Goal: Information Seeking & Learning: Find specific fact

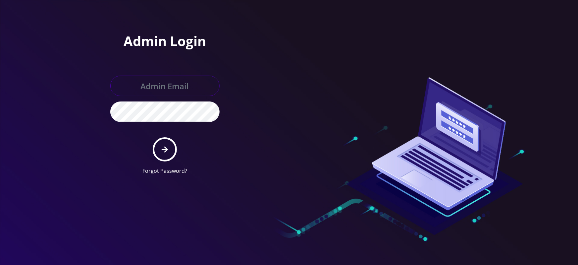
type input "master@britewireless.com"
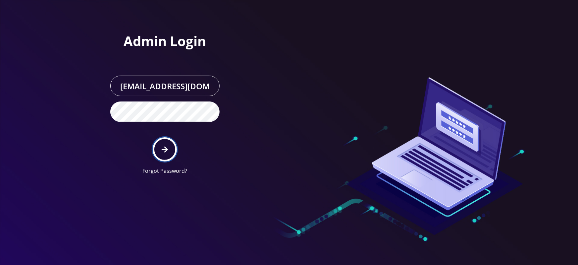
click at [168, 151] on button "submit" at bounding box center [165, 149] width 24 height 24
click at [172, 144] on button "submit" at bounding box center [165, 149] width 24 height 24
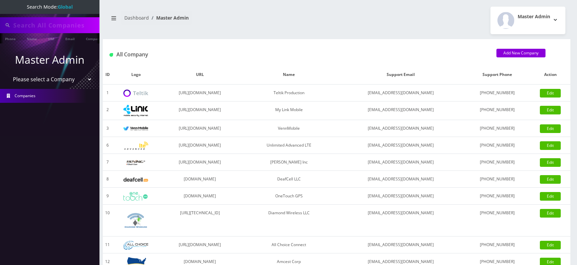
select select "1"
click at [8, 73] on select "Please select a Company Teltik Production My Link Mobile VennMobile Unlimited A…" at bounding box center [50, 79] width 85 height 13
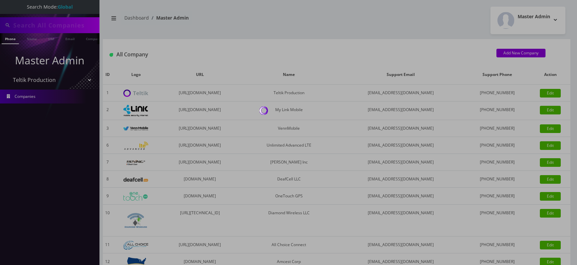
type input "6217"
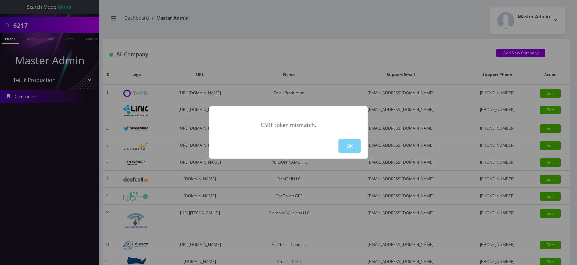
click at [348, 154] on div "OK" at bounding box center [288, 146] width 158 height 26
click at [350, 143] on button "OK" at bounding box center [349, 146] width 23 height 14
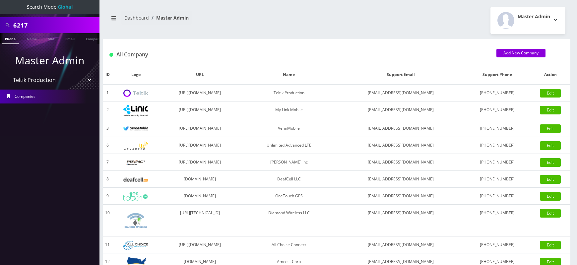
click at [55, 80] on select "Please select a Company Teltik Production My Link Mobile VennMobile Unlimited A…" at bounding box center [50, 80] width 85 height 13
click at [8, 74] on select "Please select a Company Teltik Production My Link Mobile VennMobile Unlimited A…" at bounding box center [50, 80] width 85 height 13
select select "2"
click at [8, 74] on select "Please select a Company Teltik Production My Link Mobile VennMobile Unlimited A…" at bounding box center [50, 80] width 85 height 13
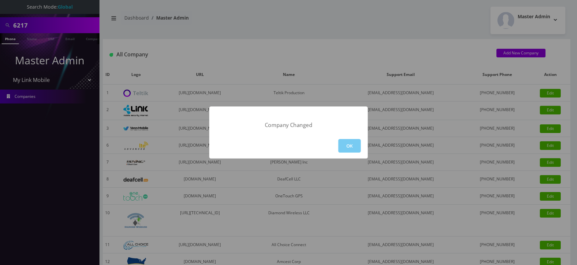
click at [347, 145] on button "OK" at bounding box center [349, 146] width 23 height 14
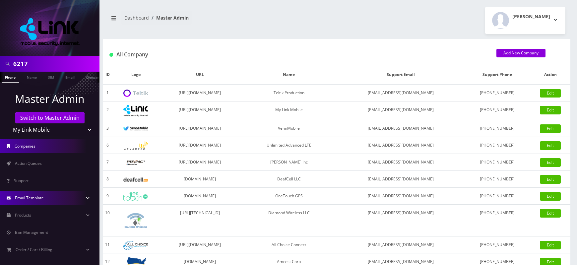
scroll to position [57, 0]
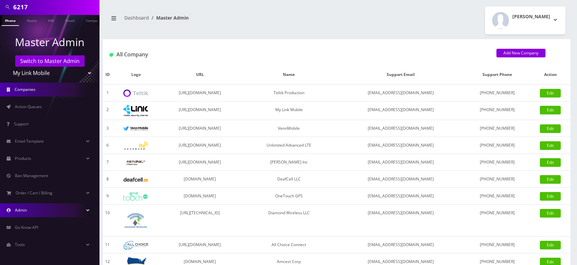
click at [43, 213] on link "Admin" at bounding box center [49, 210] width 99 height 14
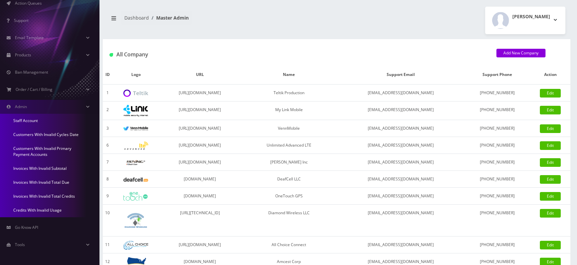
click at [38, 195] on link "Invoices With Invalid Total Credits" at bounding box center [49, 196] width 99 height 14
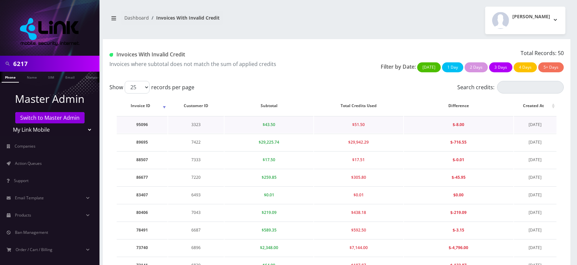
click at [142, 126] on td "95096" at bounding box center [142, 124] width 51 height 17
copy td "95096"
click at [194, 124] on td "3323" at bounding box center [196, 124] width 56 height 17
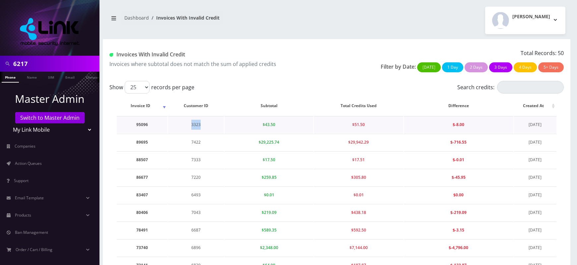
copy td "3323"
click at [502, 87] on input "Search credits:" at bounding box center [530, 87] width 67 height 13
paste input "3323"
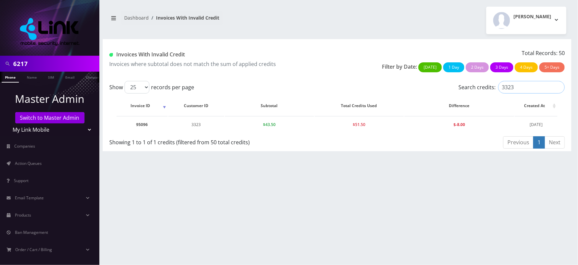
type input "3323"
click at [142, 126] on td "95096" at bounding box center [142, 124] width 51 height 17
copy td "95096"
click at [200, 126] on td "3323" at bounding box center [196, 124] width 56 height 17
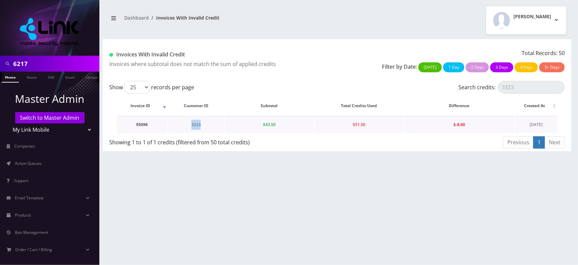
click at [200, 126] on td "3323" at bounding box center [196, 124] width 56 height 17
copy td "3323"
click at [196, 122] on td "3323" at bounding box center [196, 124] width 56 height 17
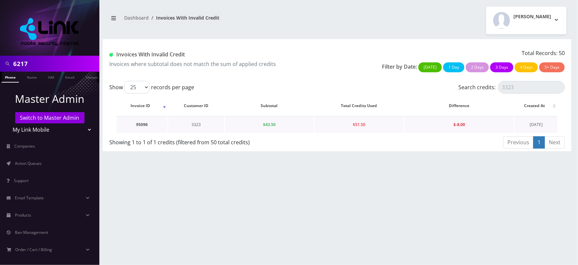
click at [144, 126] on td "95096" at bounding box center [142, 124] width 51 height 17
copy td "95096"
click at [505, 86] on input "3323" at bounding box center [532, 87] width 67 height 13
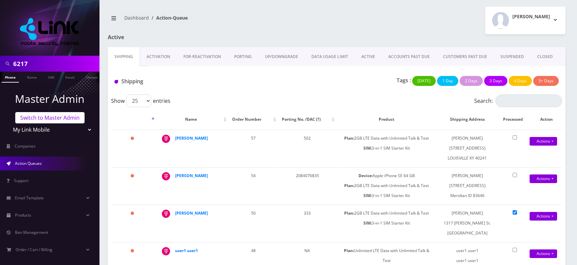
click at [58, 119] on link "Switch to Master Admin" at bounding box center [49, 117] width 69 height 11
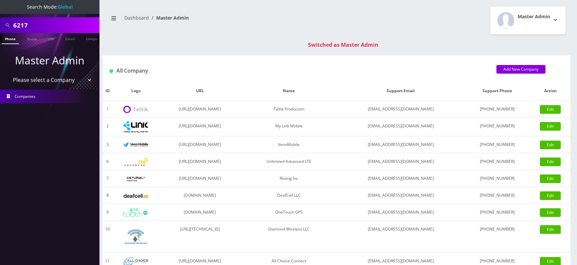
click at [26, 30] on input "6217" at bounding box center [55, 25] width 85 height 13
paste input "041515"
type input "041515"
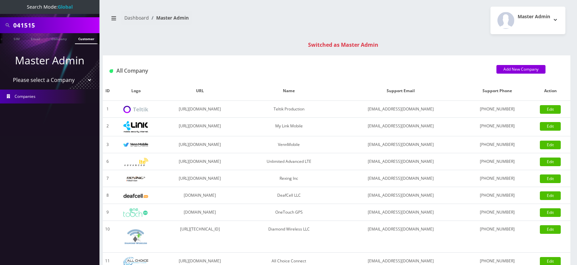
click at [85, 39] on link "Customer" at bounding box center [86, 38] width 23 height 11
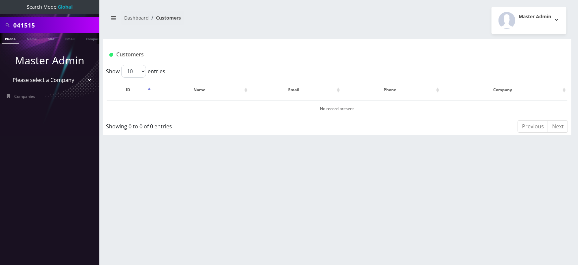
click at [23, 24] on input "041515" at bounding box center [55, 25] width 85 height 13
paste input "3323"
type input "3323"
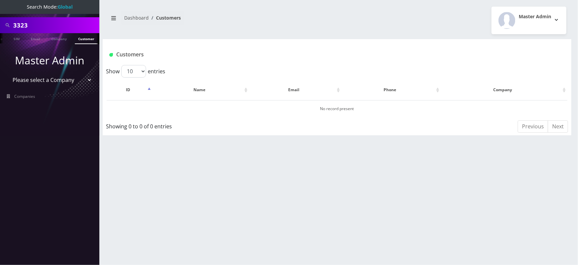
click at [84, 38] on link "Customer" at bounding box center [86, 38] width 23 height 11
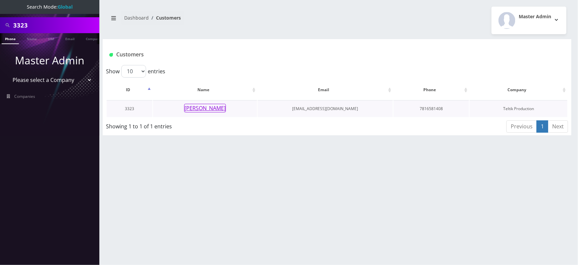
click at [208, 109] on button "[PERSON_NAME]" at bounding box center [205, 108] width 42 height 9
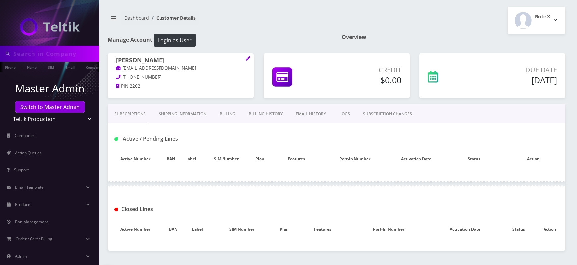
type input "3323"
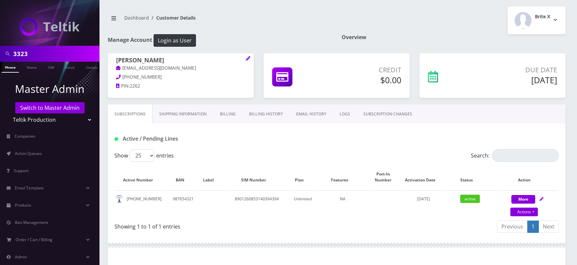
click at [258, 115] on link "Billing History" at bounding box center [265, 113] width 47 height 19
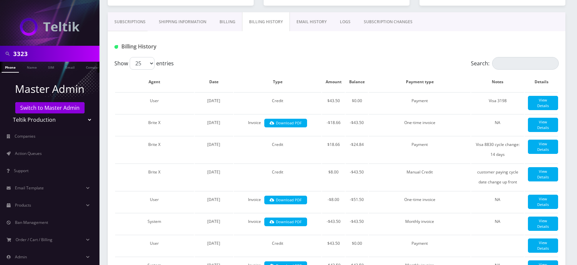
scroll to position [93, 0]
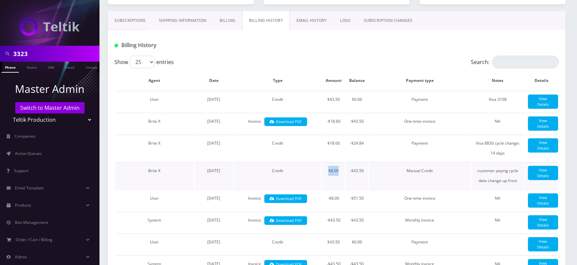
drag, startPoint x: 328, startPoint y: 169, endPoint x: 341, endPoint y: 169, distance: 13.3
click at [341, 169] on td "$8.00" at bounding box center [333, 175] width 23 height 27
drag, startPoint x: 403, startPoint y: 169, endPoint x: 432, endPoint y: 172, distance: 29.0
click at [432, 172] on td "Manual Credit" at bounding box center [420, 175] width 102 height 27
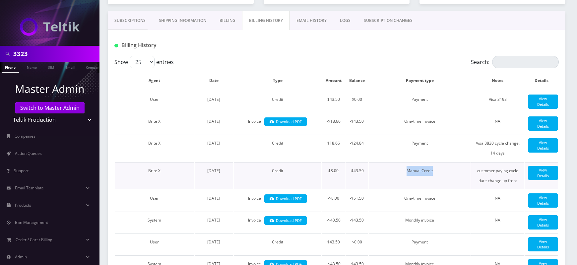
click at [432, 172] on td "Manual Credit" at bounding box center [420, 175] width 102 height 27
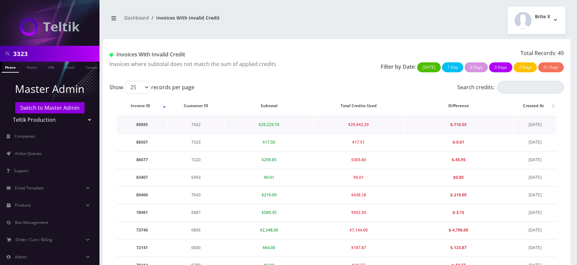
click at [196, 123] on td "7422" at bounding box center [196, 124] width 56 height 17
click at [143, 125] on td "89695" at bounding box center [142, 124] width 51 height 17
copy td "89695"
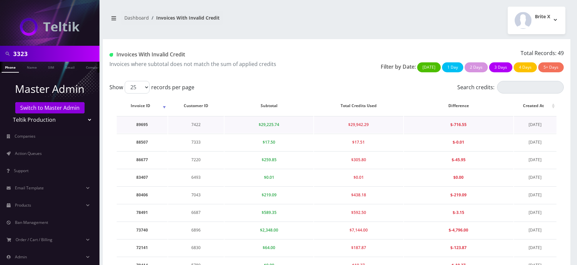
click at [198, 123] on td "7422" at bounding box center [196, 124] width 56 height 17
copy td "7422"
click at [509, 99] on th "Difference" at bounding box center [458, 105] width 109 height 19
click at [520, 91] on input "Search credits:" at bounding box center [530, 87] width 67 height 13
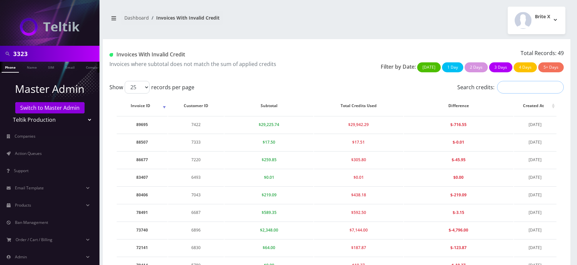
paste input "7422"
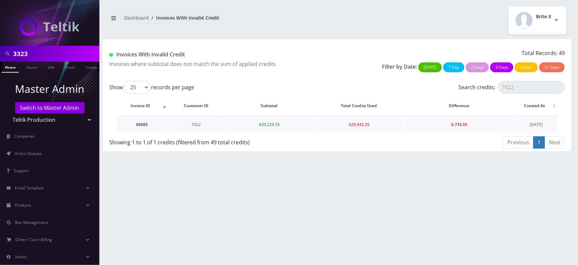
click at [196, 124] on td "7422" at bounding box center [196, 124] width 56 height 17
copy td "7422"
click at [270, 126] on span "$29,225.74" at bounding box center [269, 125] width 21 height 6
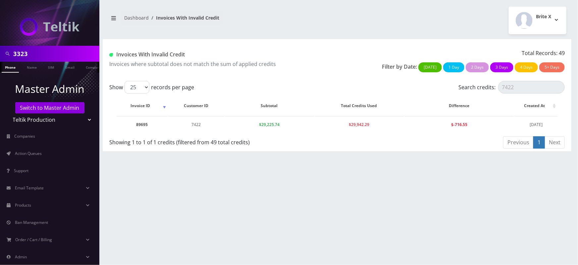
click at [286, 176] on div "3323 Phone Name SIM Email Company Customer Dashboard Invoices With Invalid Cred…" at bounding box center [337, 132] width 482 height 265
click at [141, 127] on td "89695" at bounding box center [142, 124] width 51 height 17
copy td "89695"
drag, startPoint x: 350, startPoint y: 124, endPoint x: 369, endPoint y: 126, distance: 18.4
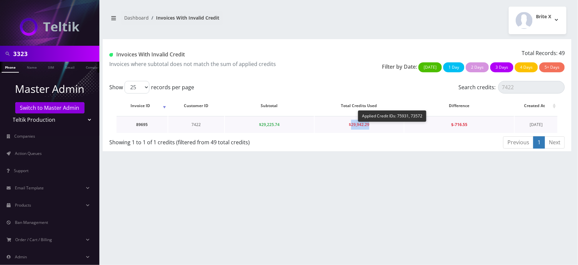
click at [369, 126] on span "$29,942.29" at bounding box center [359, 125] width 21 height 6
drag, startPoint x: 349, startPoint y: 122, endPoint x: 369, endPoint y: 123, distance: 19.9
click at [369, 123] on span "$29,942.29" at bounding box center [359, 125] width 21 height 6
click at [352, 142] on div "Previous 1 Next" at bounding box center [453, 144] width 223 height 16
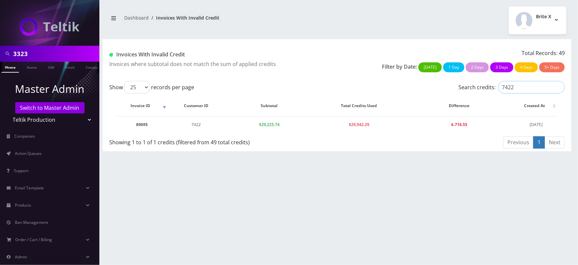
click at [518, 86] on input "7422" at bounding box center [532, 87] width 67 height 13
type input "7"
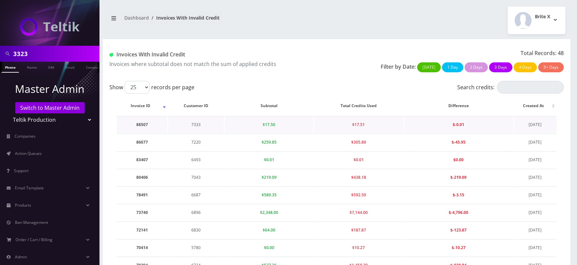
click at [194, 125] on td "7333" at bounding box center [196, 124] width 56 height 17
copy td "7333"
click at [143, 125] on td "88507" at bounding box center [142, 124] width 51 height 17
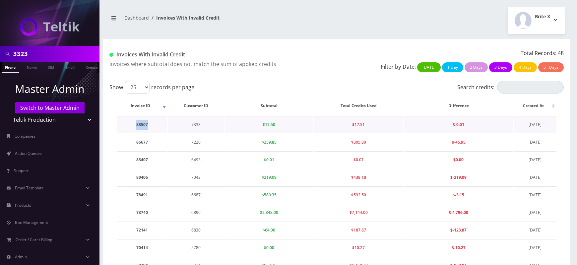
copy td "88507"
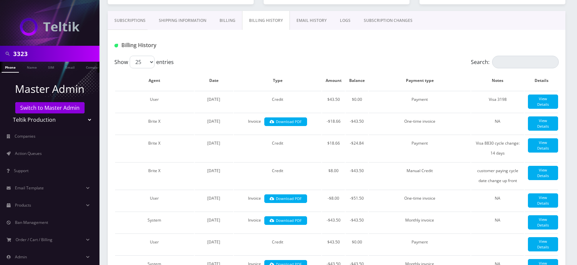
scroll to position [93, 0]
click at [23, 54] on input "3323" at bounding box center [55, 53] width 85 height 13
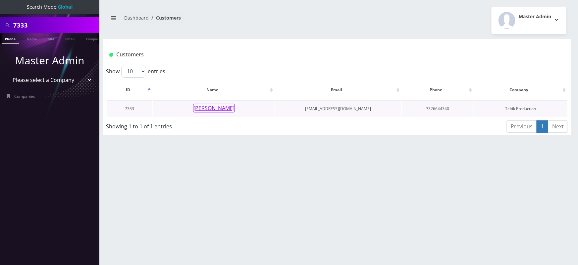
click at [219, 107] on button "[PERSON_NAME]" at bounding box center [214, 108] width 42 height 9
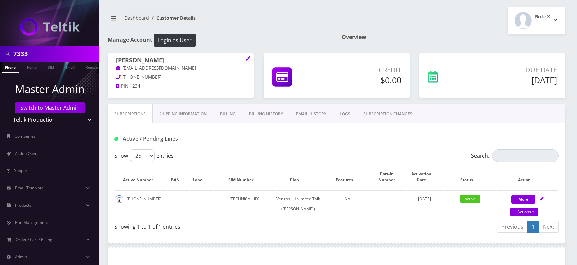
click at [275, 112] on link "Billing History" at bounding box center [265, 113] width 47 height 19
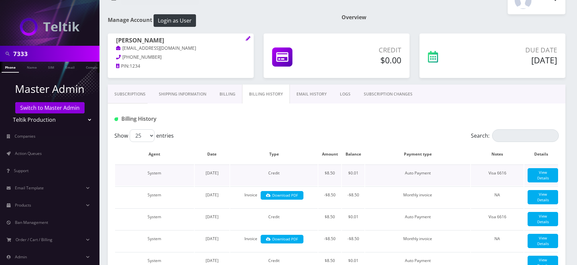
scroll to position [22, 0]
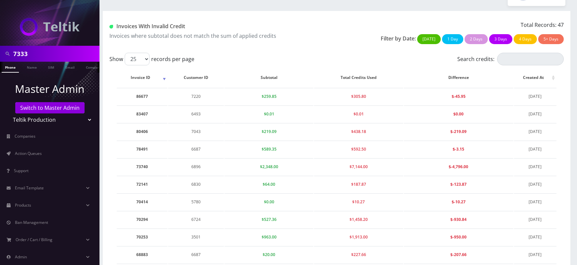
scroll to position [27, 0]
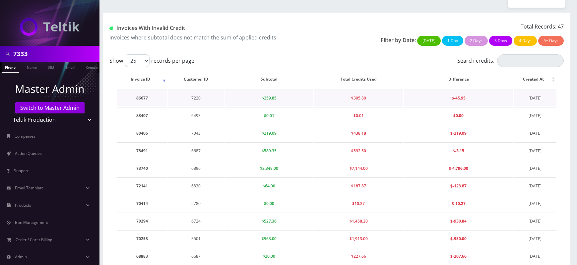
click at [196, 96] on td "7220" at bounding box center [196, 97] width 56 height 17
copy td "7220"
click at [145, 94] on td "86677" at bounding box center [142, 97] width 51 height 17
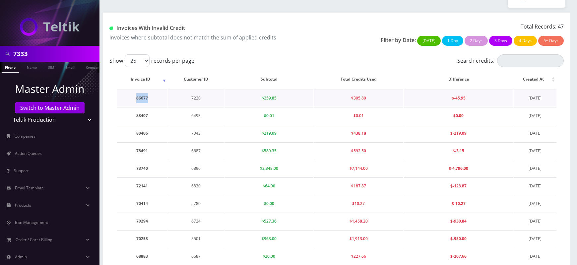
copy td "86677"
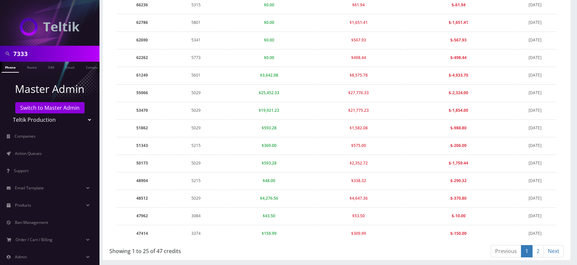
scroll to position [400, 0]
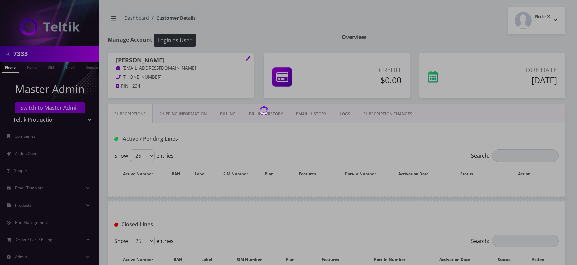
scroll to position [22, 0]
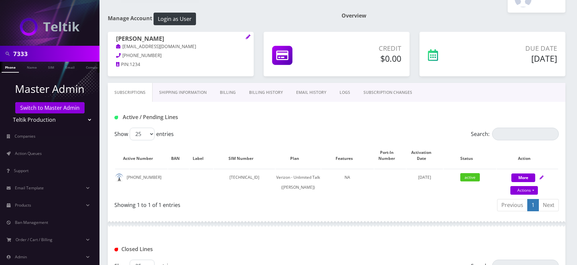
click at [263, 94] on link "Billing History" at bounding box center [265, 92] width 47 height 19
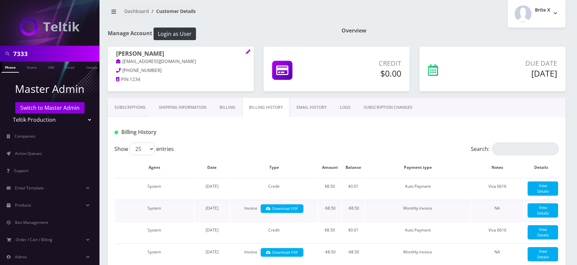
scroll to position [0, 0]
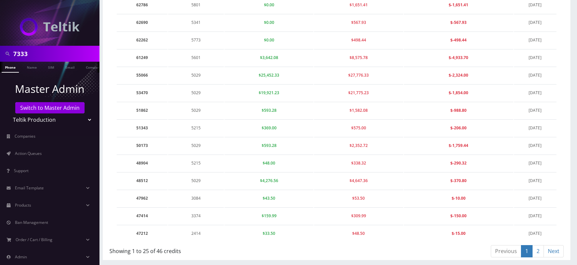
scroll to position [410, 0]
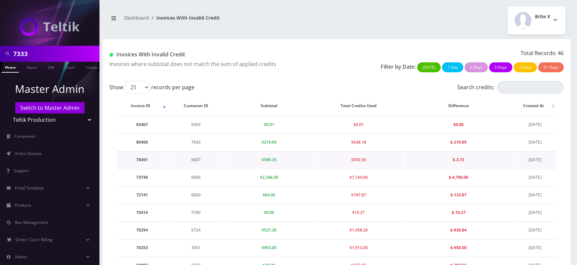
scroll to position [410, 0]
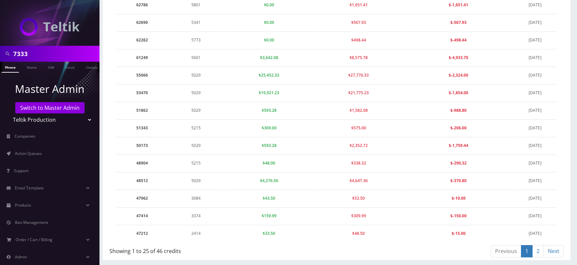
scroll to position [47, 0]
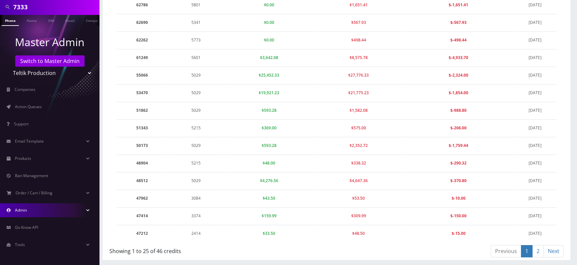
click at [38, 211] on link "Admin" at bounding box center [49, 210] width 99 height 14
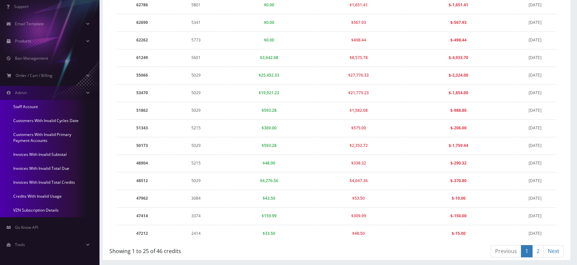
click at [35, 196] on link "Credits With Invalid Usage" at bounding box center [49, 196] width 99 height 14
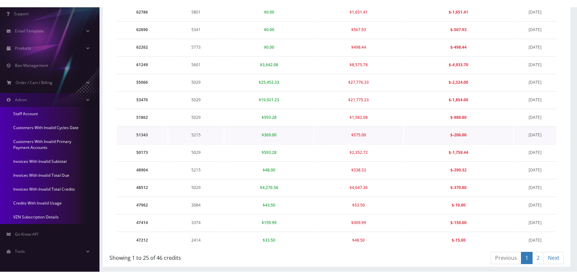
scroll to position [0, 0]
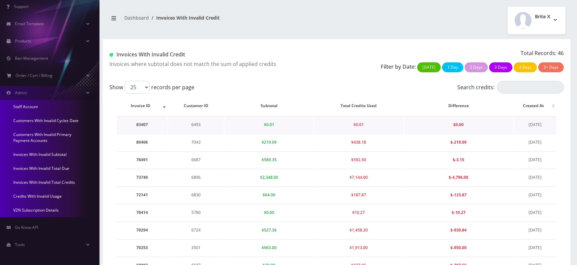
click at [193, 125] on td "6493" at bounding box center [196, 124] width 56 height 17
copy td "6493"
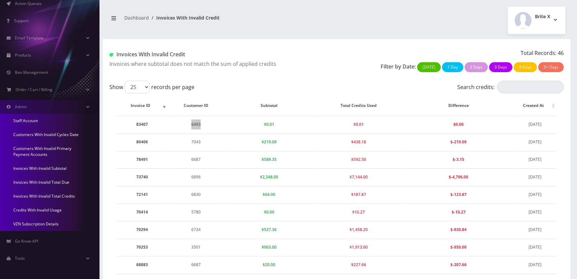
scroll to position [149, 0]
